Goal: Information Seeking & Learning: Learn about a topic

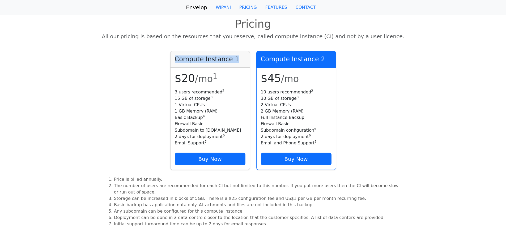
drag, startPoint x: 174, startPoint y: 58, endPoint x: 232, endPoint y: 61, distance: 58.5
click at [232, 61] on div "Compute Instance 1" at bounding box center [210, 59] width 79 height 16
drag, startPoint x: 175, startPoint y: 92, endPoint x: 222, endPoint y: 94, distance: 47.0
click at [222, 94] on li "3 users recommended 2" at bounding box center [210, 92] width 71 height 6
drag, startPoint x: 267, startPoint y: 80, endPoint x: 277, endPoint y: 78, distance: 10.2
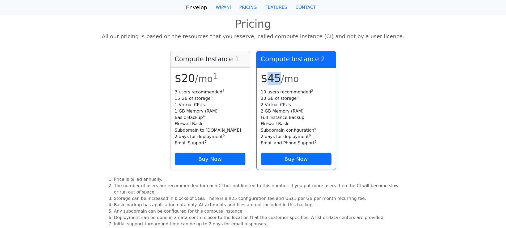
click at [277, 78] on h1 "$45 /mo" at bounding box center [296, 78] width 71 height 13
click at [266, 80] on h1 "$45 /mo" at bounding box center [296, 78] width 71 height 13
click at [273, 81] on h1 "$45 /mo" at bounding box center [296, 78] width 71 height 13
drag, startPoint x: 269, startPoint y: 79, endPoint x: 283, endPoint y: 77, distance: 14.4
click at [283, 77] on h1 "$45 /mo" at bounding box center [296, 78] width 71 height 13
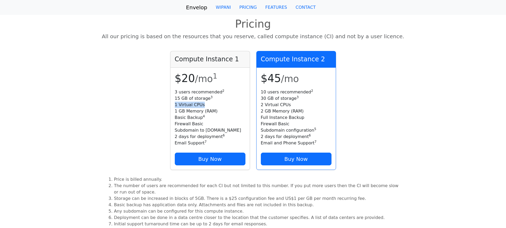
drag, startPoint x: 175, startPoint y: 106, endPoint x: 205, endPoint y: 106, distance: 29.2
click at [205, 106] on li "1 Virtual CPUs" at bounding box center [210, 105] width 71 height 6
drag, startPoint x: 261, startPoint y: 105, endPoint x: 290, endPoint y: 103, distance: 29.3
click at [290, 103] on li "2 Virtual CPUs" at bounding box center [296, 105] width 71 height 6
drag, startPoint x: 261, startPoint y: 111, endPoint x: 282, endPoint y: 112, distance: 21.5
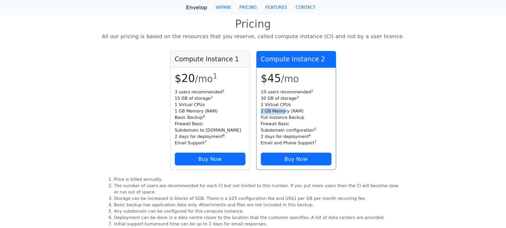
click at [282, 112] on li "2 GB Memory (RAM)" at bounding box center [296, 111] width 71 height 6
drag, startPoint x: 261, startPoint y: 99, endPoint x: 274, endPoint y: 99, distance: 13.5
click at [274, 99] on li "30 GB of storage 3" at bounding box center [296, 98] width 71 height 6
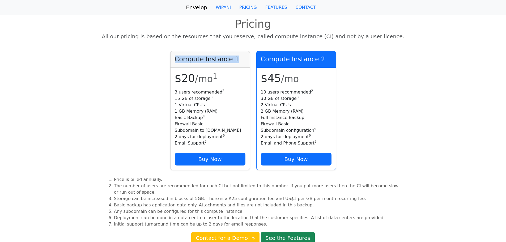
drag, startPoint x: 175, startPoint y: 60, endPoint x: 232, endPoint y: 62, distance: 56.6
click at [232, 62] on h4 "Compute Instance 1" at bounding box center [210, 60] width 71 height 8
copy h4 "Compute Instance 1"
